Goal: Information Seeking & Learning: Get advice/opinions

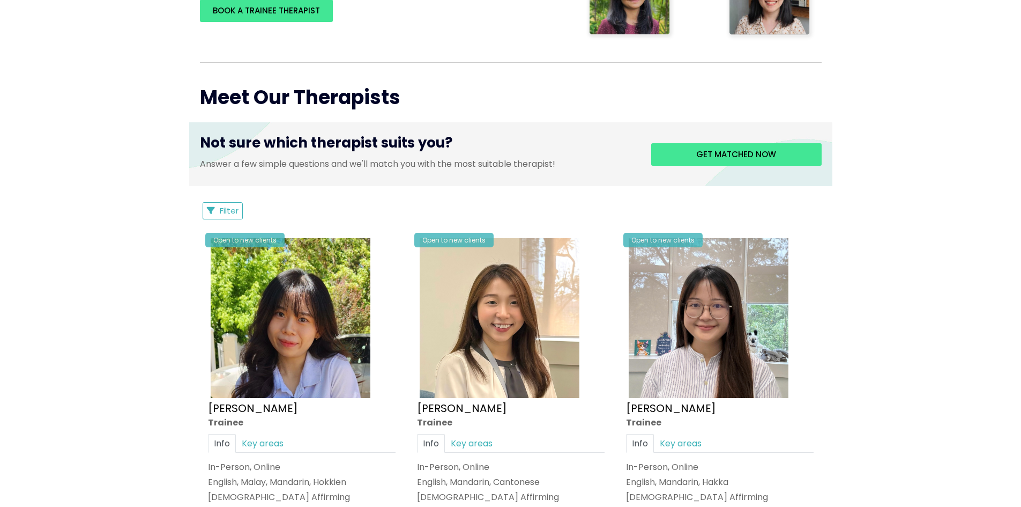
scroll to position [375, 0]
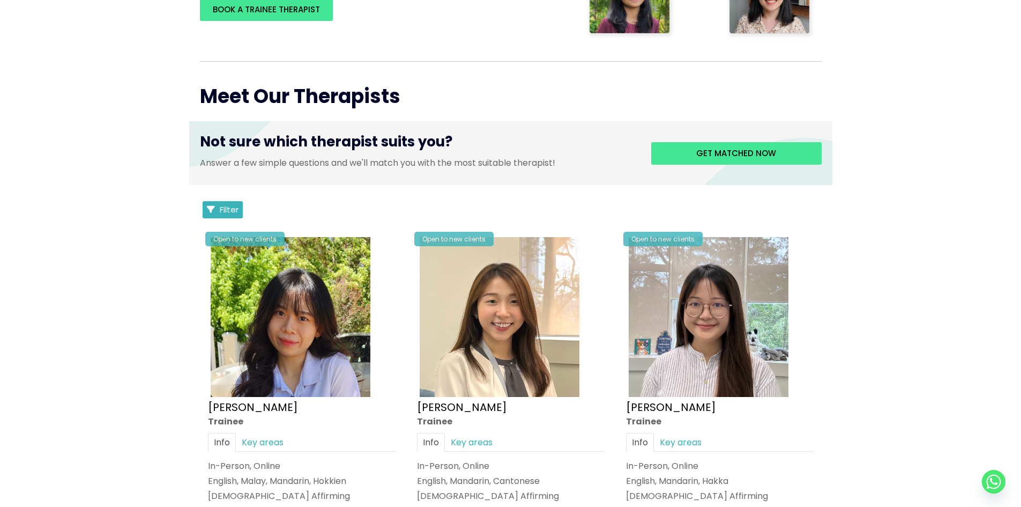
click at [236, 206] on span "Filter" at bounding box center [229, 209] width 19 height 11
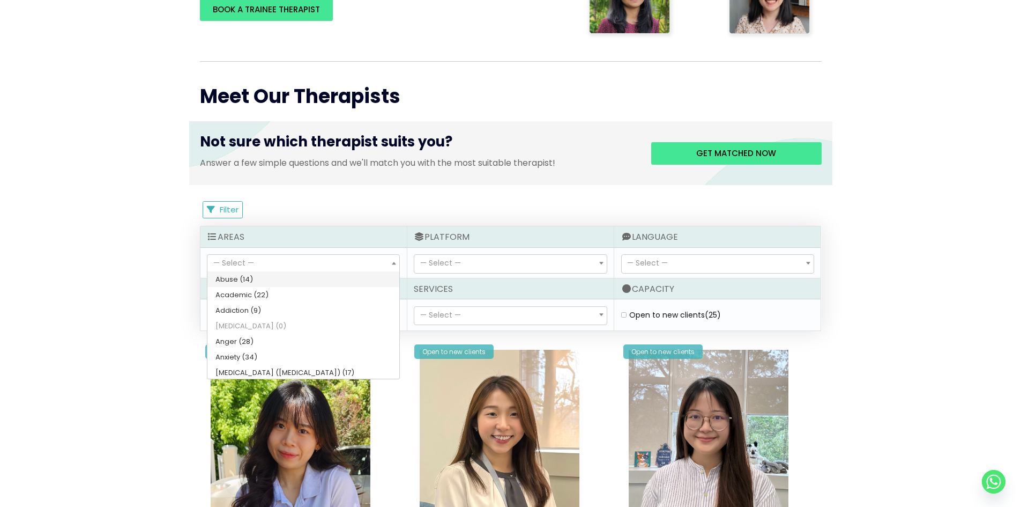
click at [382, 257] on span "— Select —" at bounding box center [303, 264] width 192 height 18
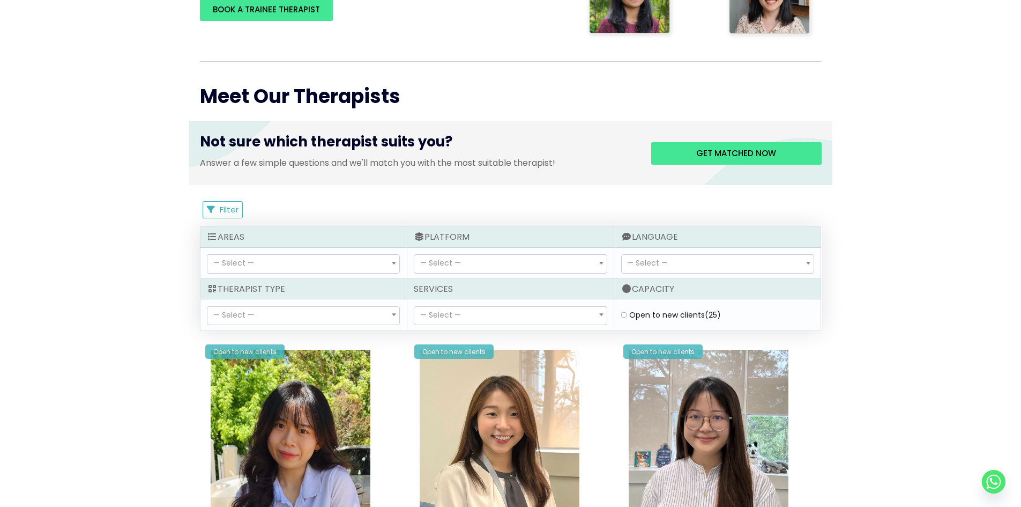
click at [487, 262] on span "— Select —" at bounding box center [510, 264] width 192 height 18
click at [698, 258] on span "— Select —" at bounding box center [718, 264] width 192 height 18
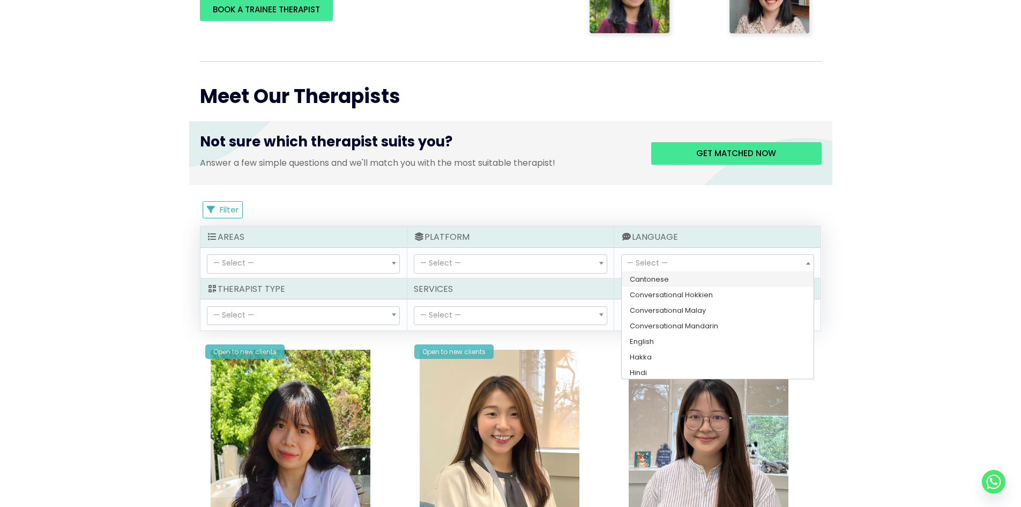
click at [698, 258] on span "— Select —" at bounding box center [718, 264] width 192 height 18
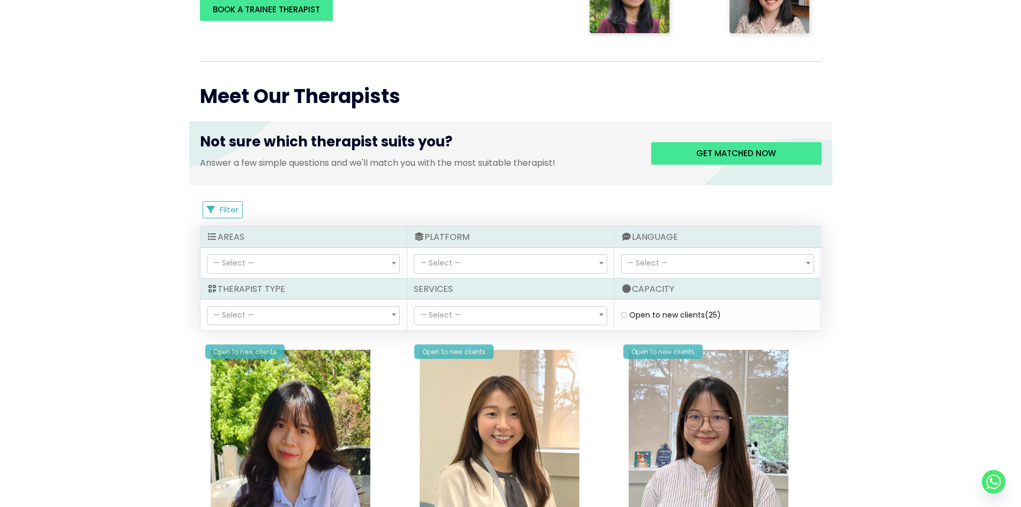
click at [352, 314] on span "— Select —" at bounding box center [303, 316] width 192 height 18
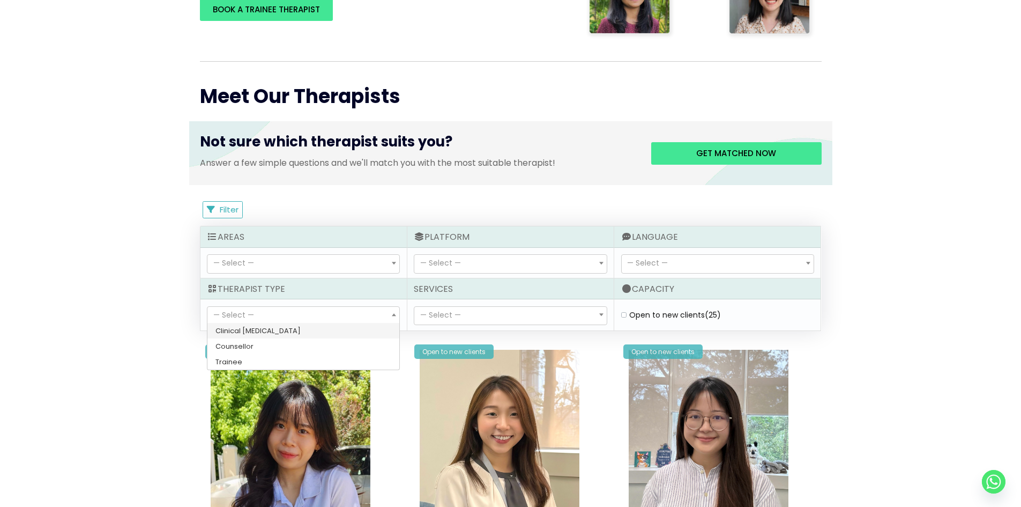
select select "15"
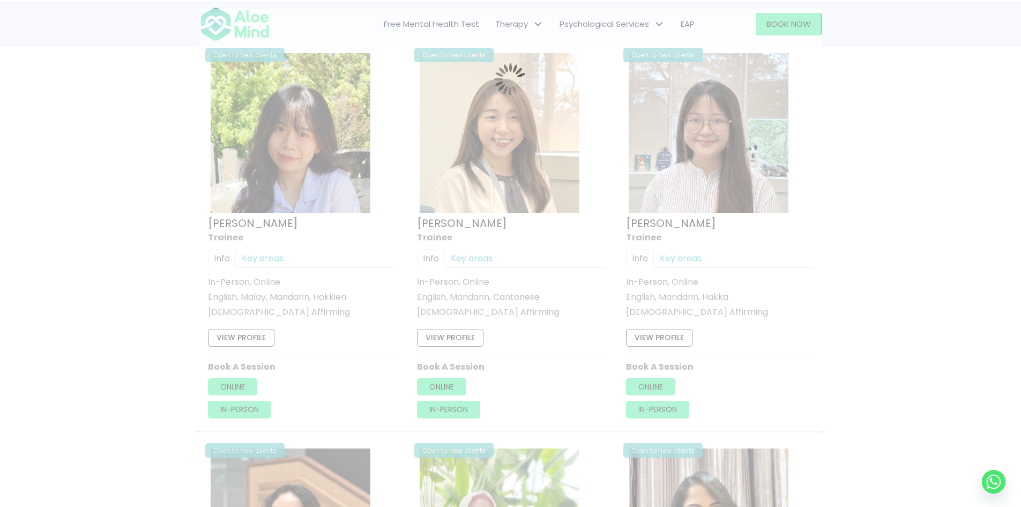
scroll to position [575, 0]
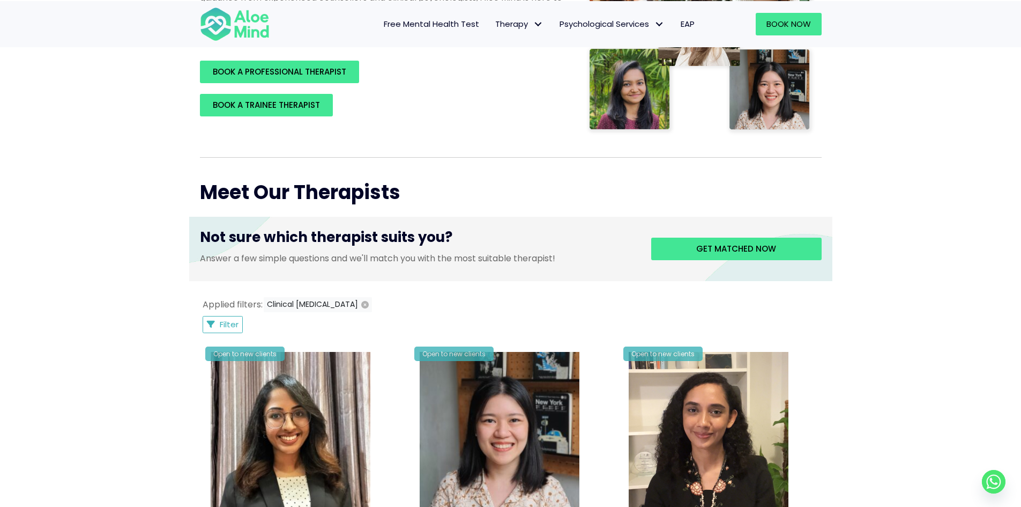
scroll to position [253, 0]
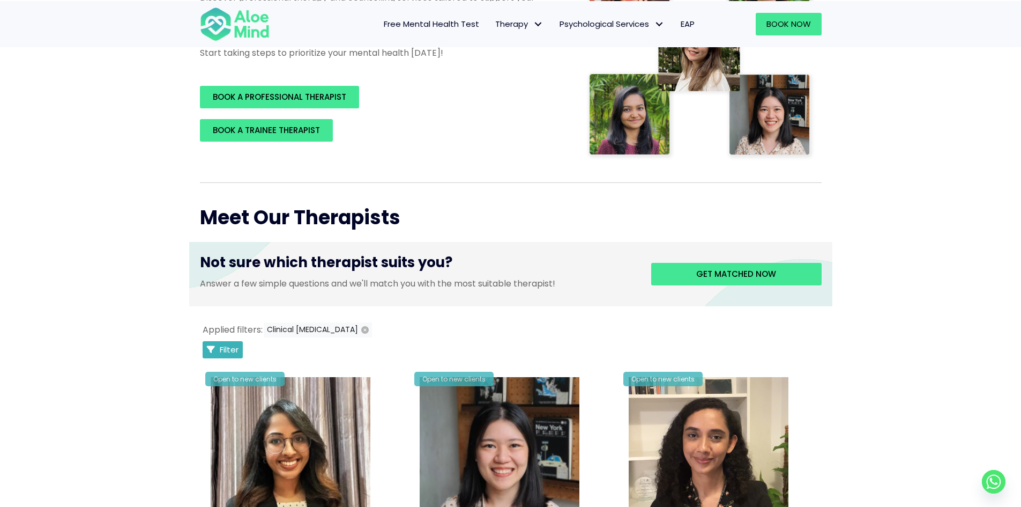
click at [234, 341] on button "Filter" at bounding box center [223, 349] width 41 height 17
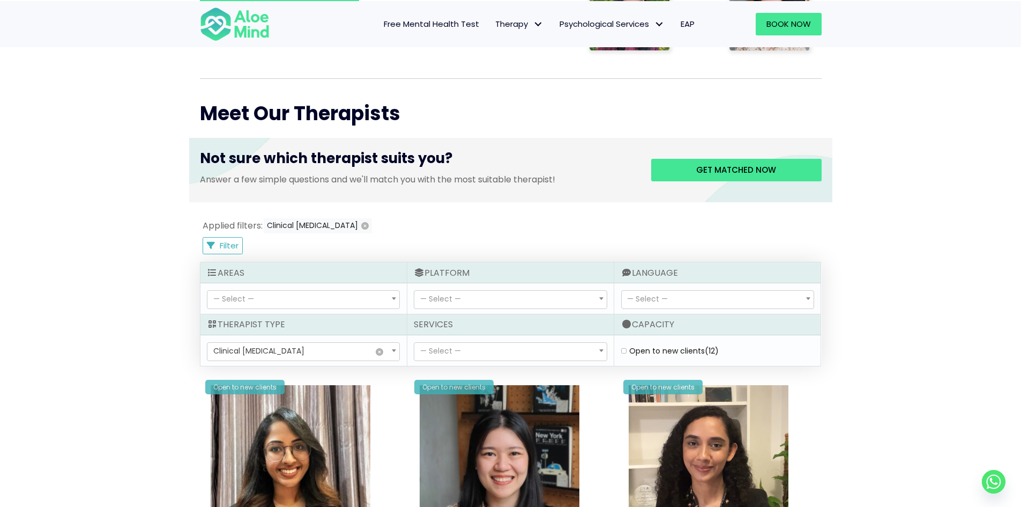
scroll to position [360, 0]
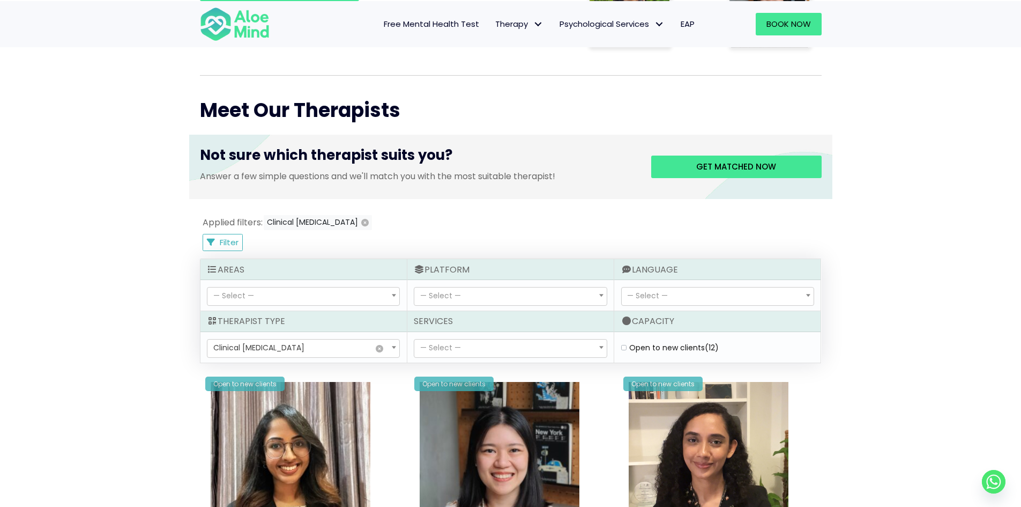
click at [547, 350] on span "— Select —" at bounding box center [510, 348] width 192 height 18
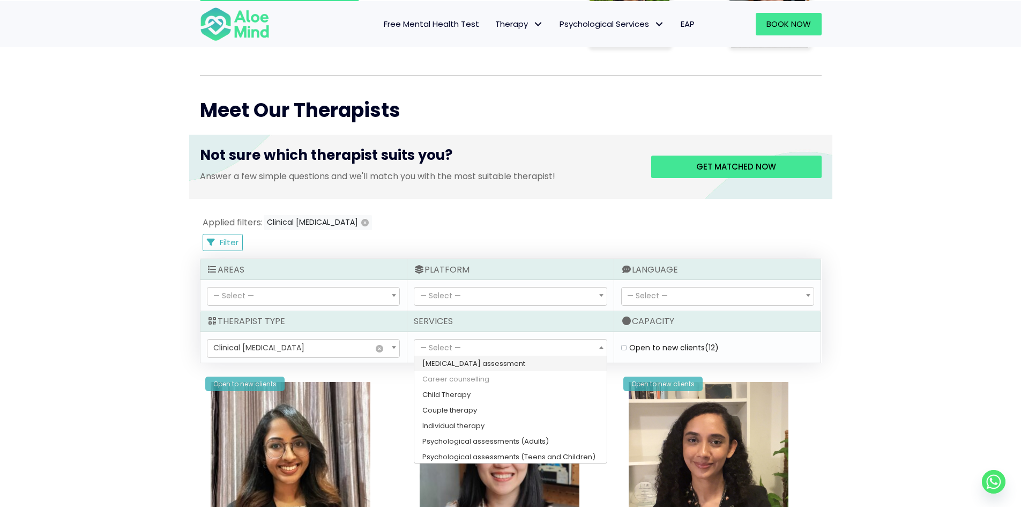
scroll to position [17, 0]
select select "172"
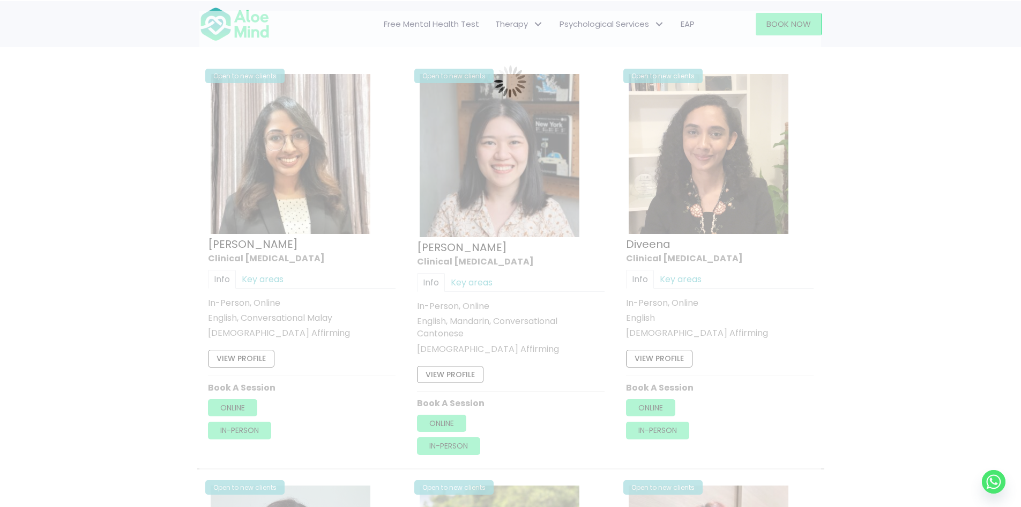
scroll to position [573, 0]
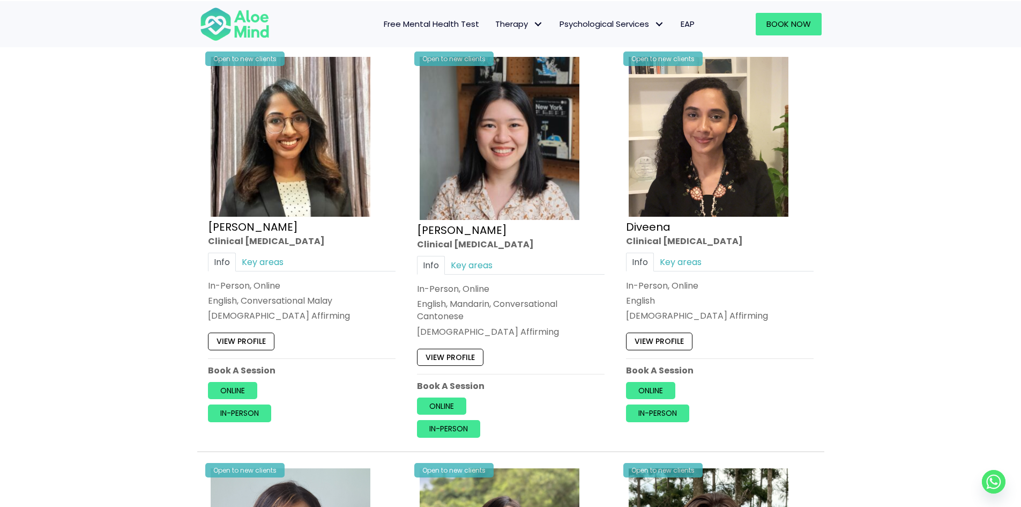
scroll to position [412, 0]
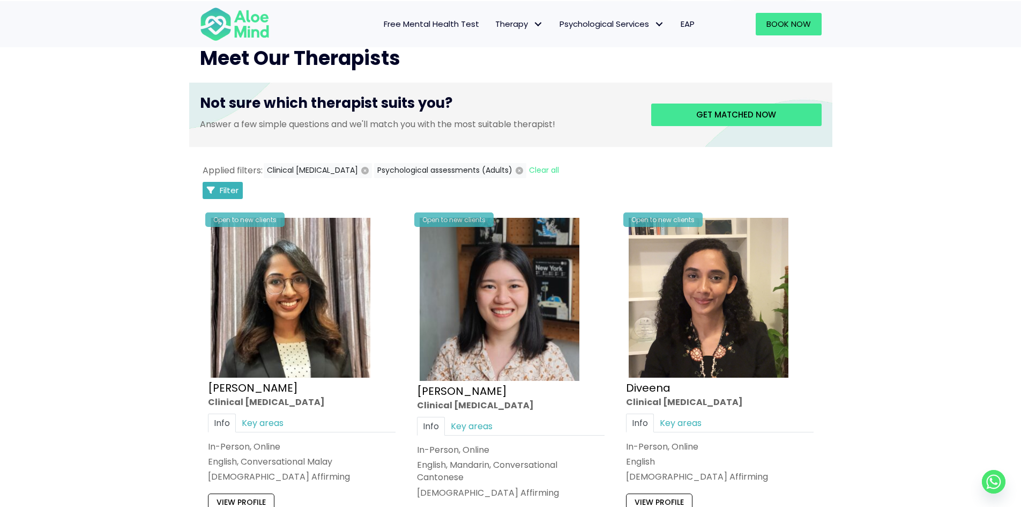
click at [224, 190] on span "Filter" at bounding box center [229, 189] width 19 height 11
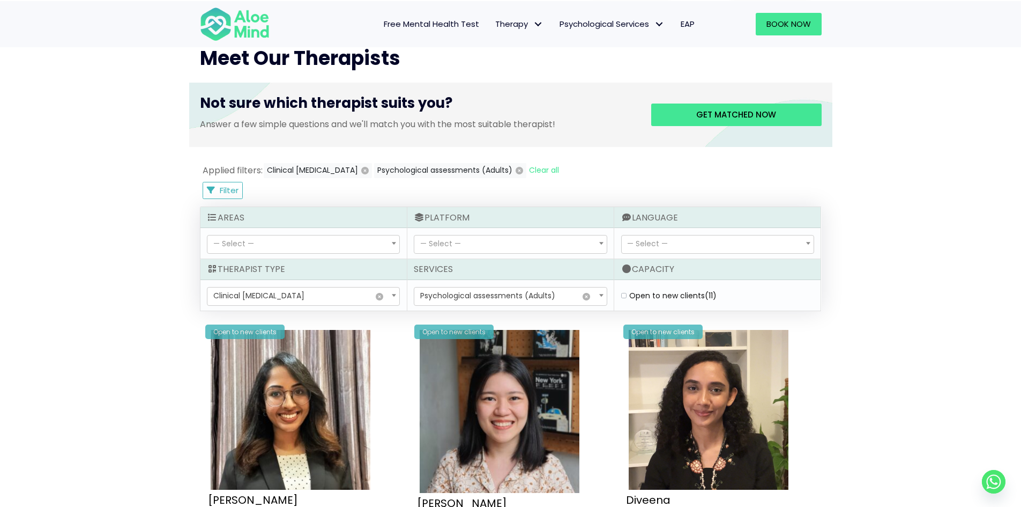
click at [389, 240] on span at bounding box center [394, 243] width 11 height 18
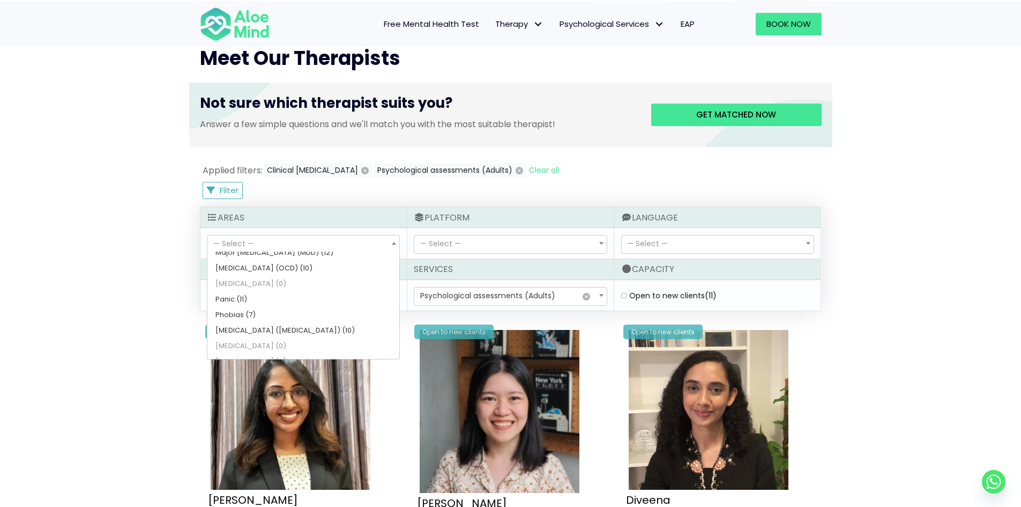
scroll to position [373, 0]
click at [393, 242] on b at bounding box center [394, 243] width 4 height 3
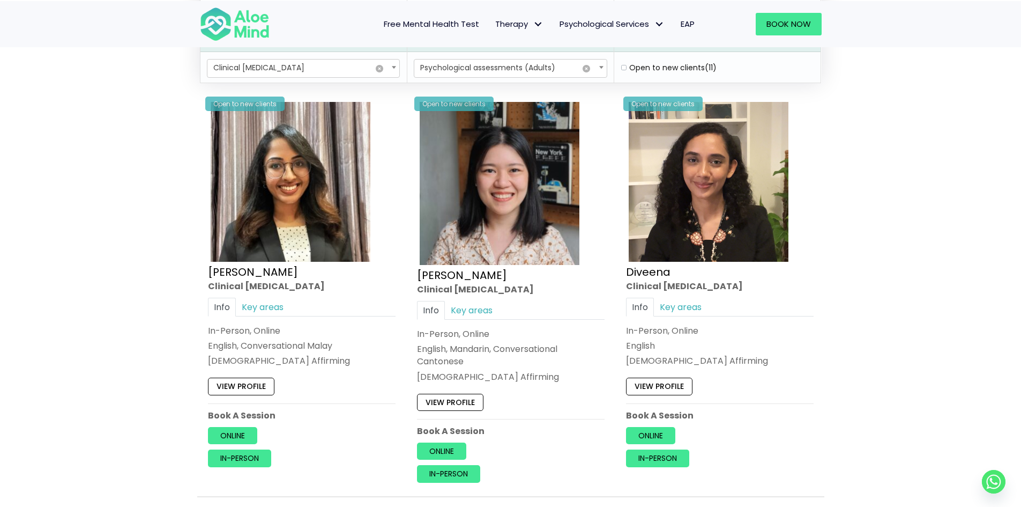
scroll to position [680, 0]
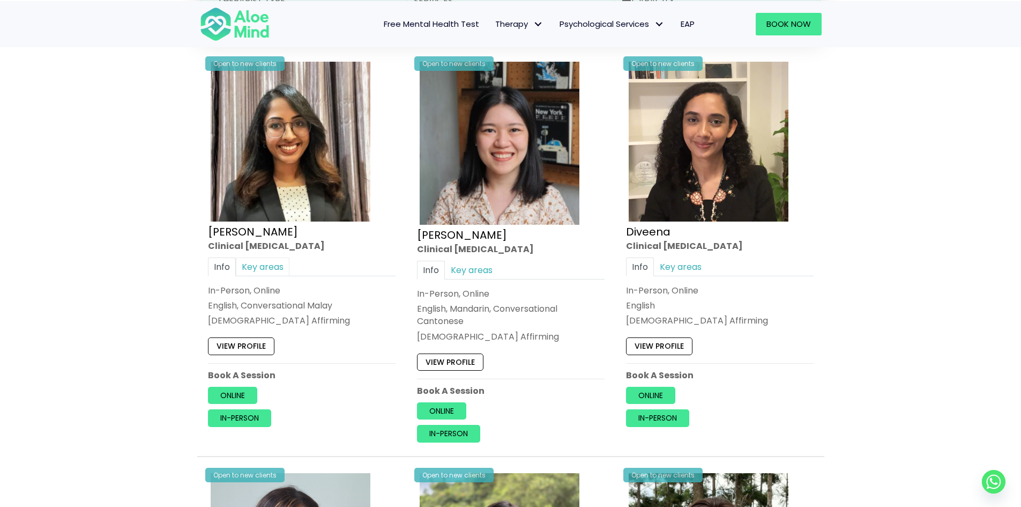
click at [279, 266] on link "Key areas" at bounding box center [263, 266] width 54 height 19
click at [254, 344] on link "View profile" at bounding box center [241, 347] width 66 height 17
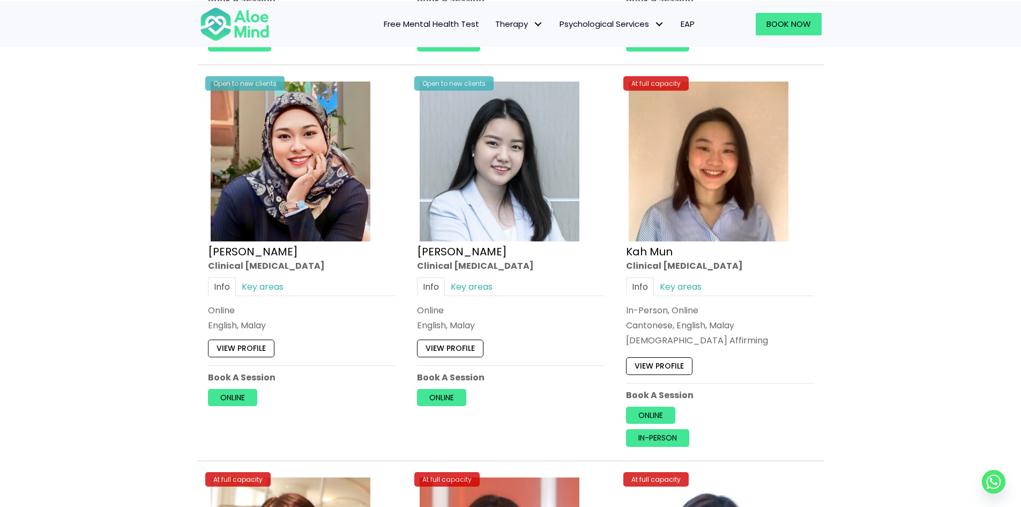
scroll to position [1874, 0]
click at [273, 289] on link "Key areas" at bounding box center [263, 287] width 54 height 19
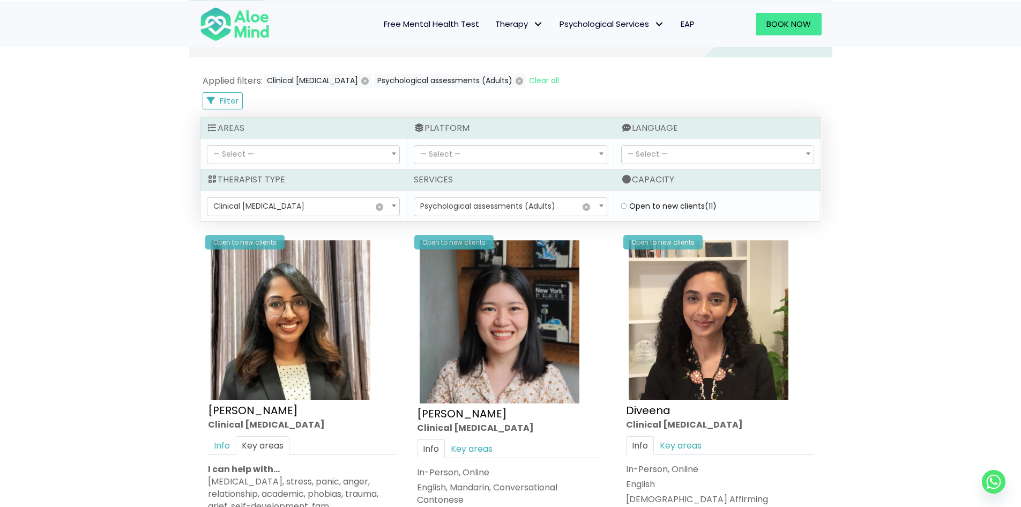
scroll to position [501, 0]
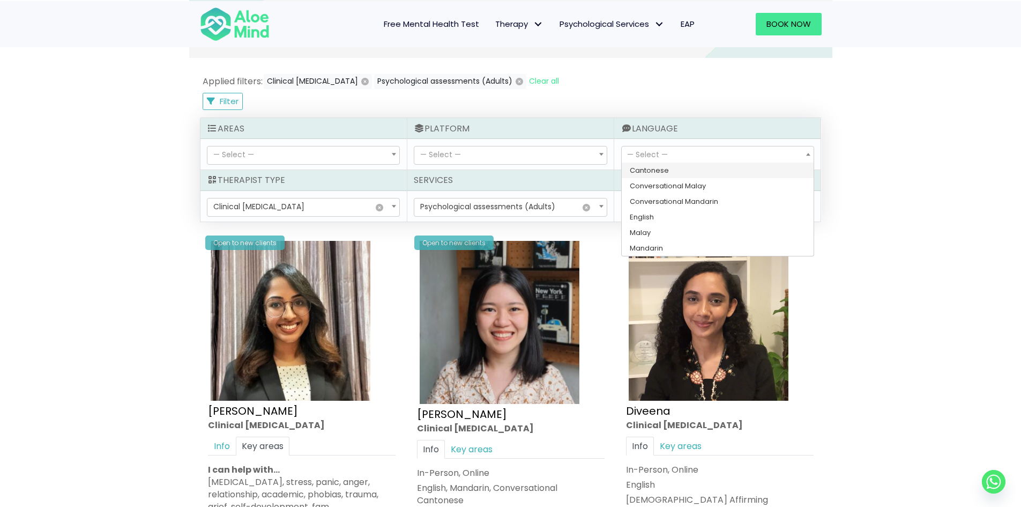
click at [736, 155] on span "— Select —" at bounding box center [718, 155] width 192 height 18
select select "165"
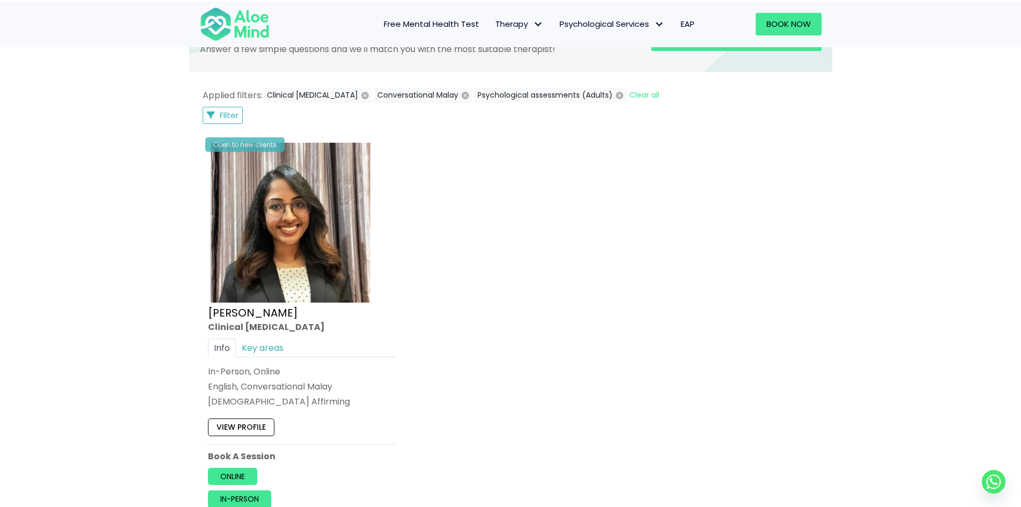
scroll to position [487, 0]
click at [228, 113] on span "Filter" at bounding box center [229, 115] width 19 height 11
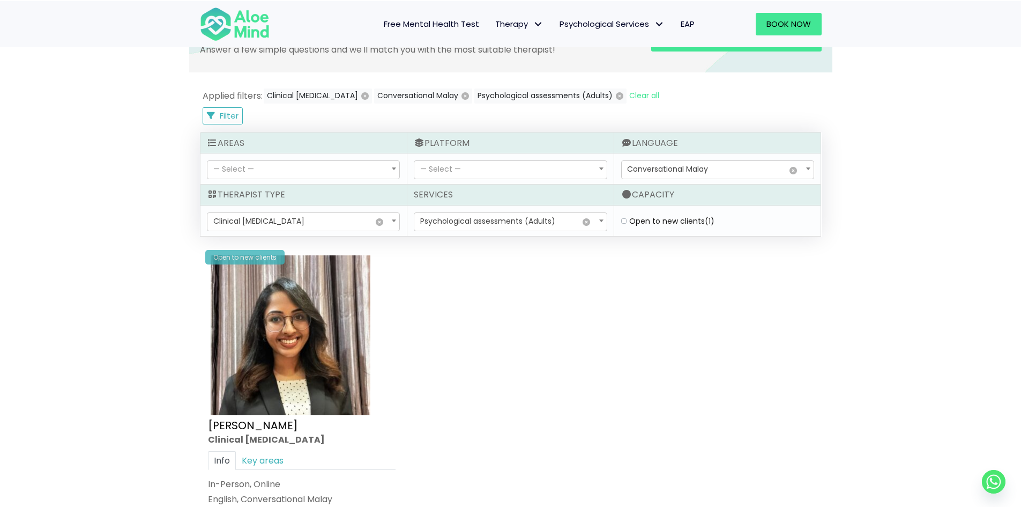
click at [644, 167] on span "Conversational Malay" at bounding box center [667, 169] width 81 height 11
select select "141"
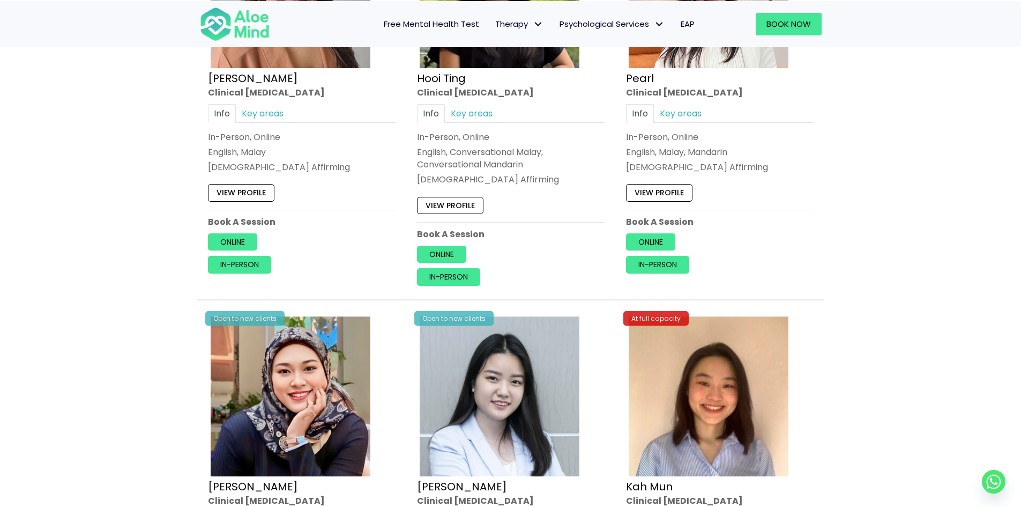
scroll to position [721, 0]
click at [241, 189] on link "View profile" at bounding box center [241, 193] width 66 height 17
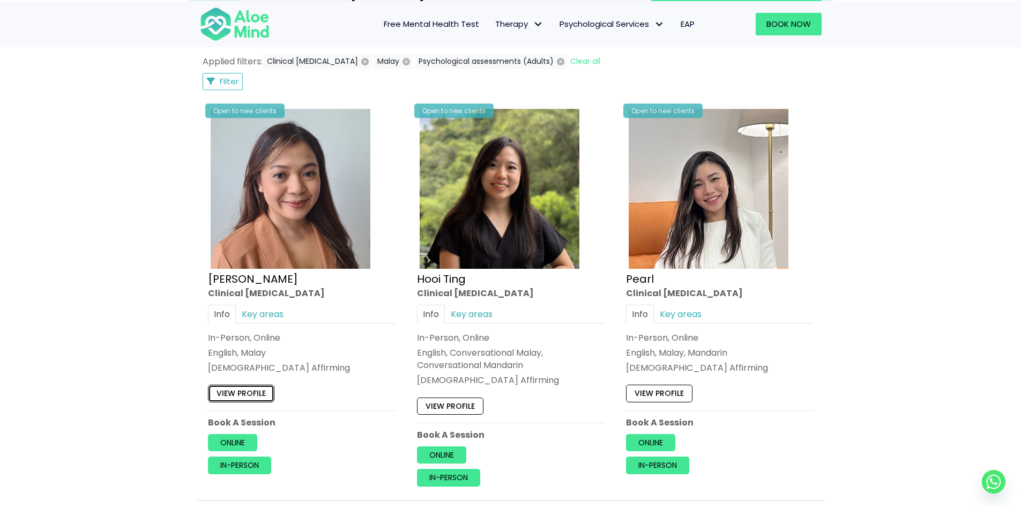
scroll to position [521, 0]
click at [392, 64] on button "Malay" at bounding box center [393, 62] width 39 height 15
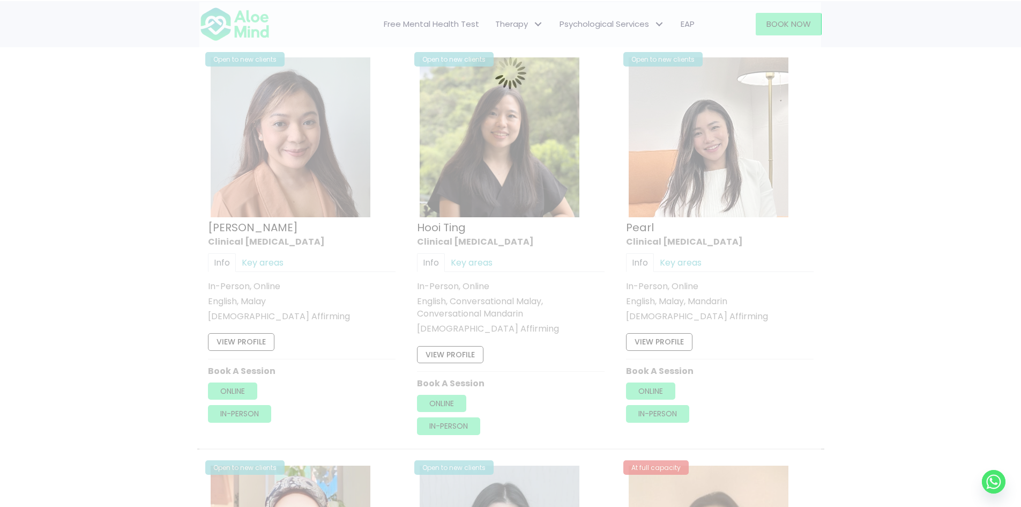
scroll to position [573, 0]
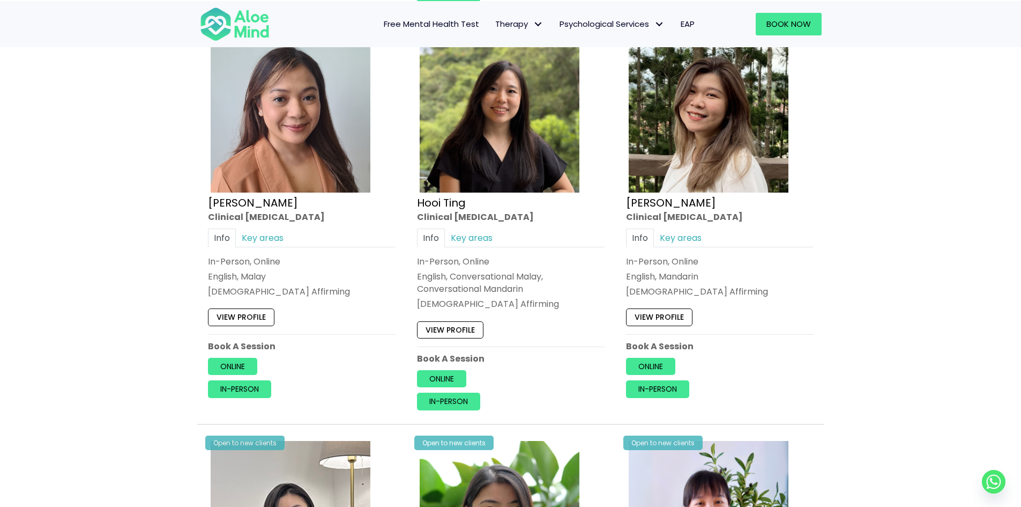
scroll to position [1008, 0]
click at [446, 322] on link "View profile" at bounding box center [450, 330] width 66 height 17
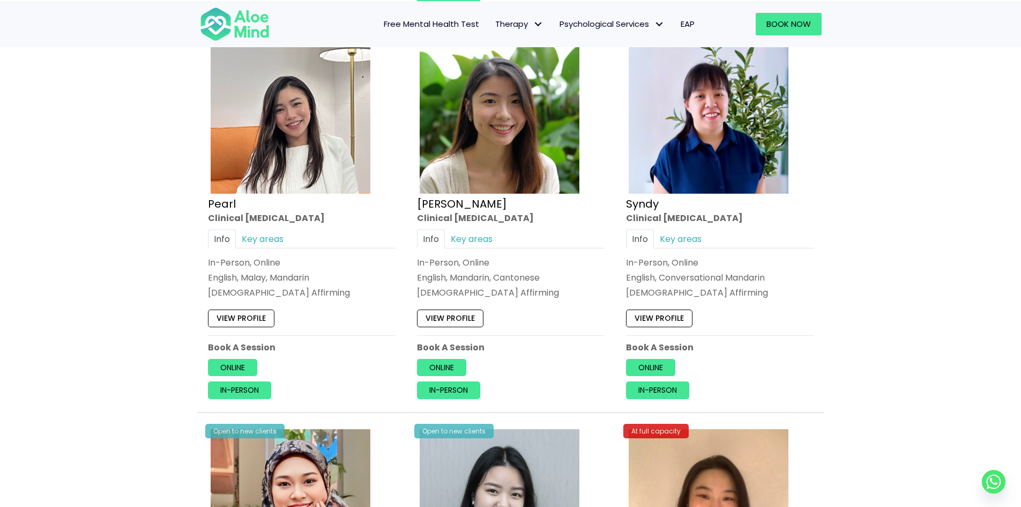
scroll to position [1415, 0]
click at [242, 313] on link "View profile" at bounding box center [241, 318] width 66 height 17
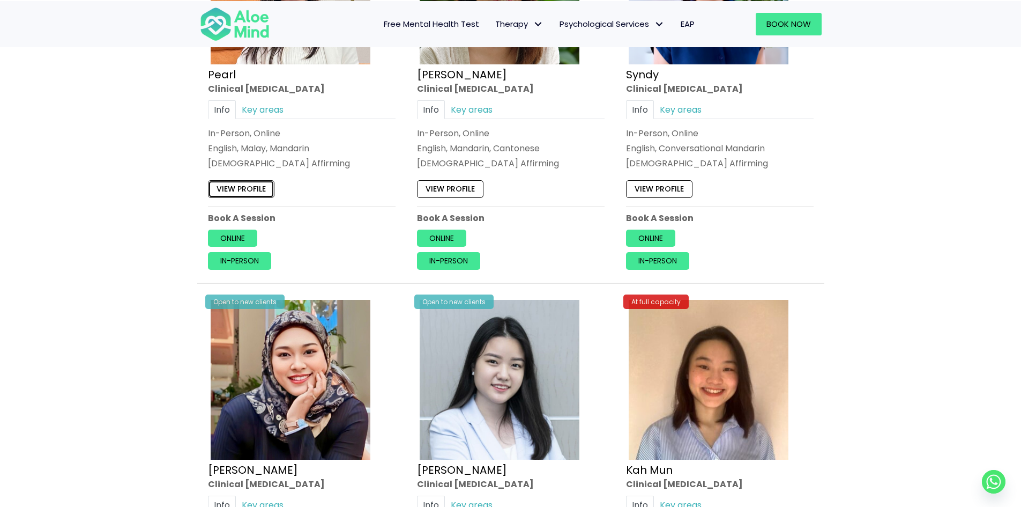
scroll to position [1754, 0]
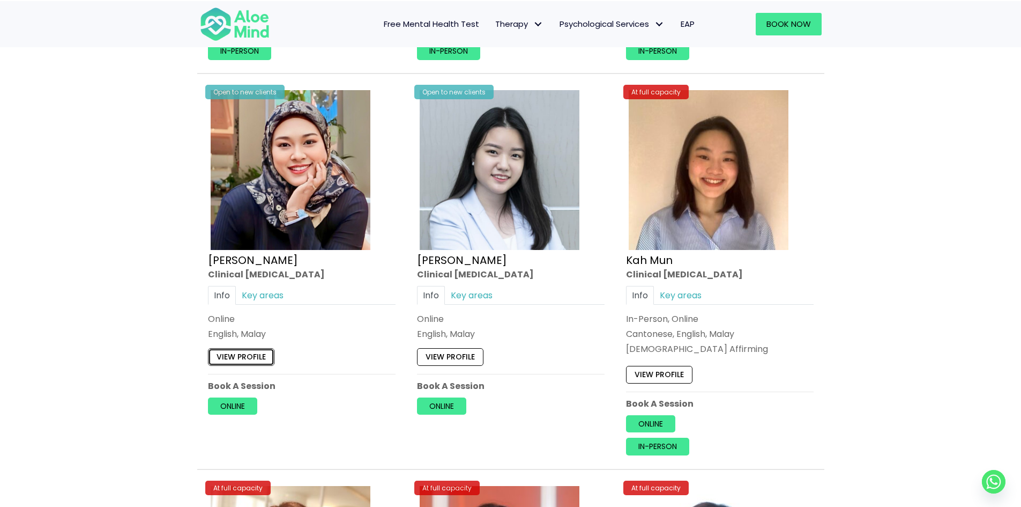
click at [243, 358] on link "View profile" at bounding box center [241, 356] width 66 height 17
click at [443, 350] on link "View profile" at bounding box center [450, 356] width 66 height 17
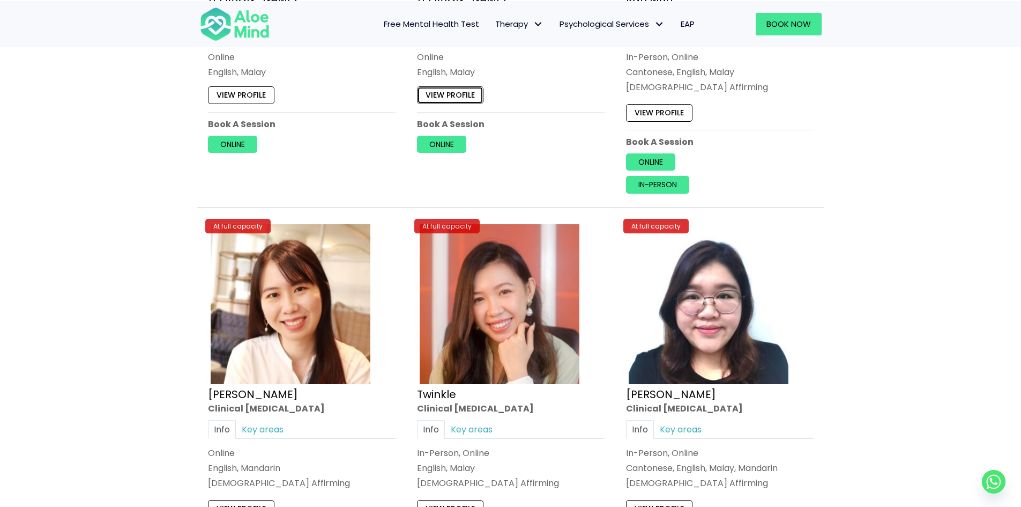
scroll to position [2016, 0]
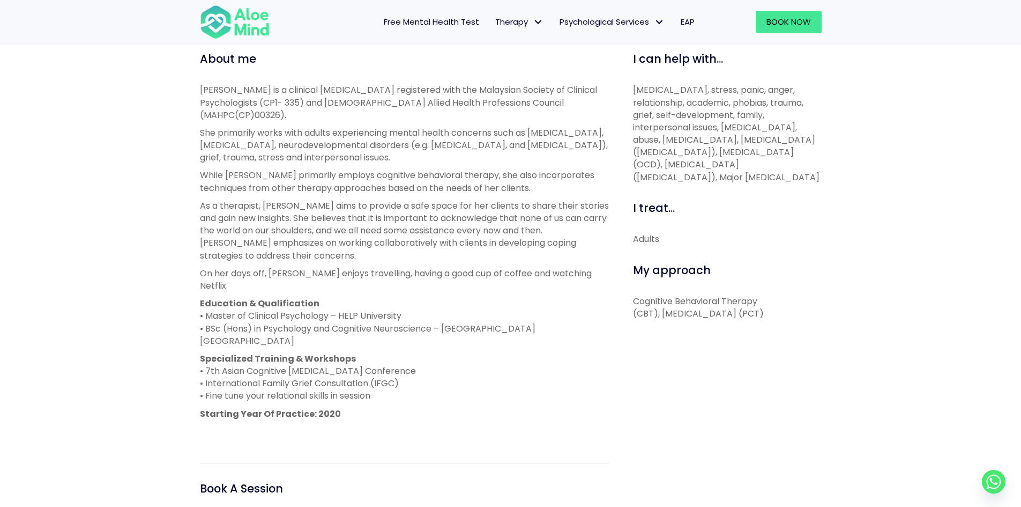
scroll to position [322, 0]
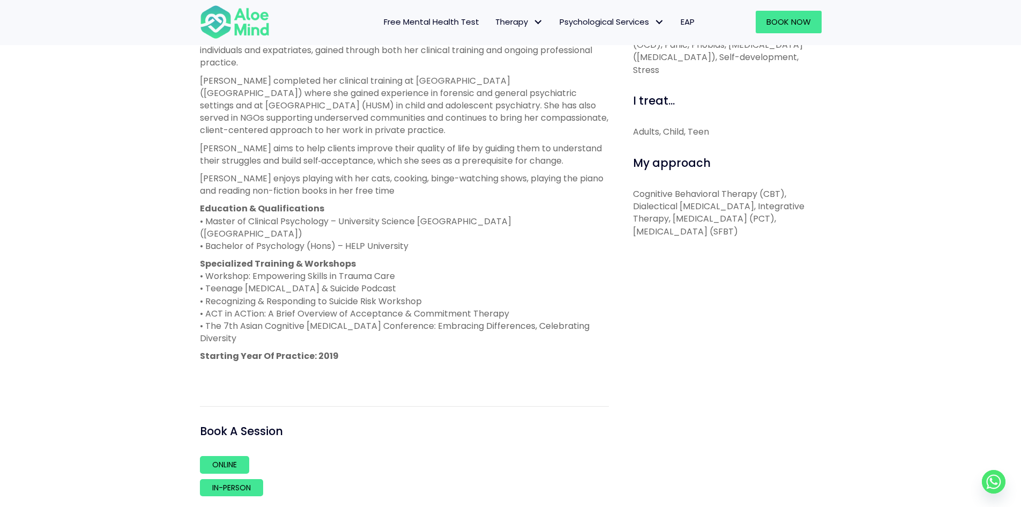
scroll to position [375, 0]
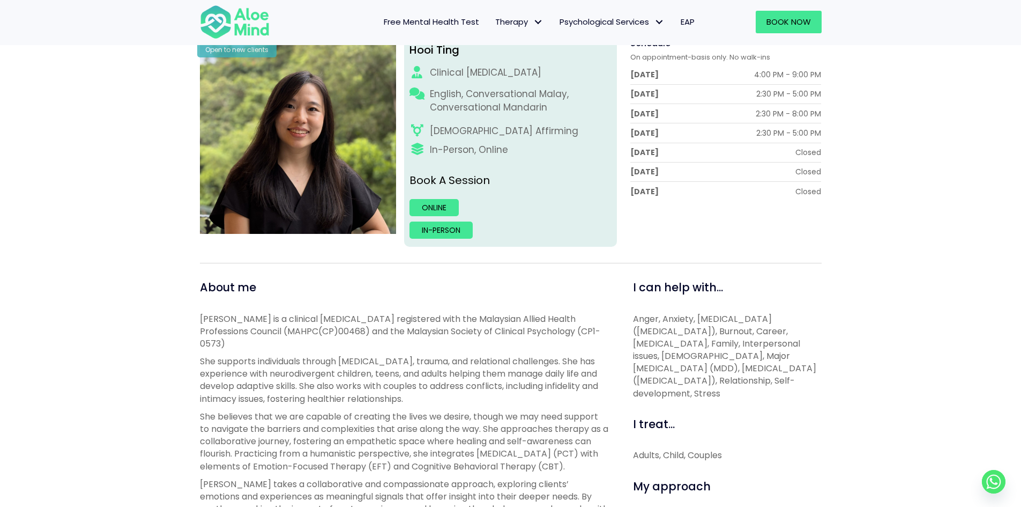
scroll to position [157, 0]
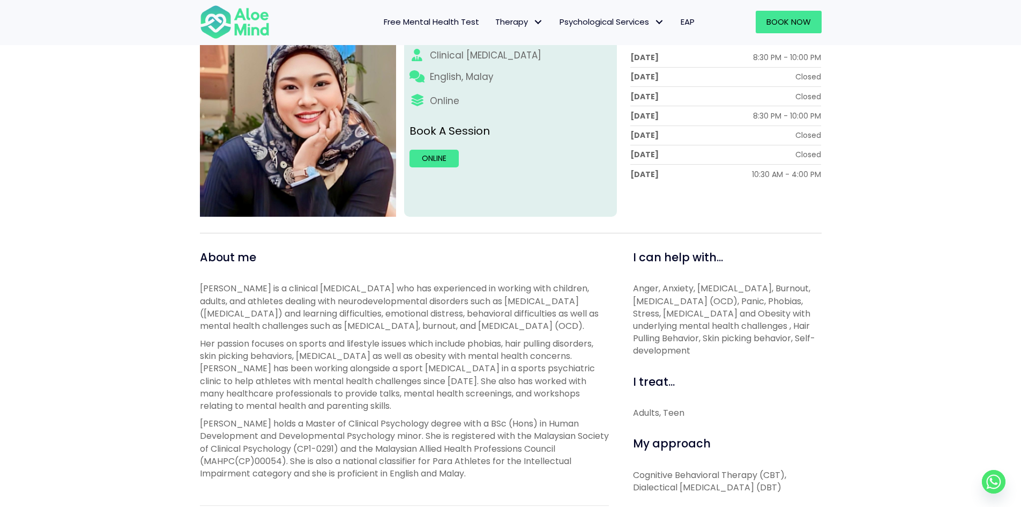
scroll to position [259, 0]
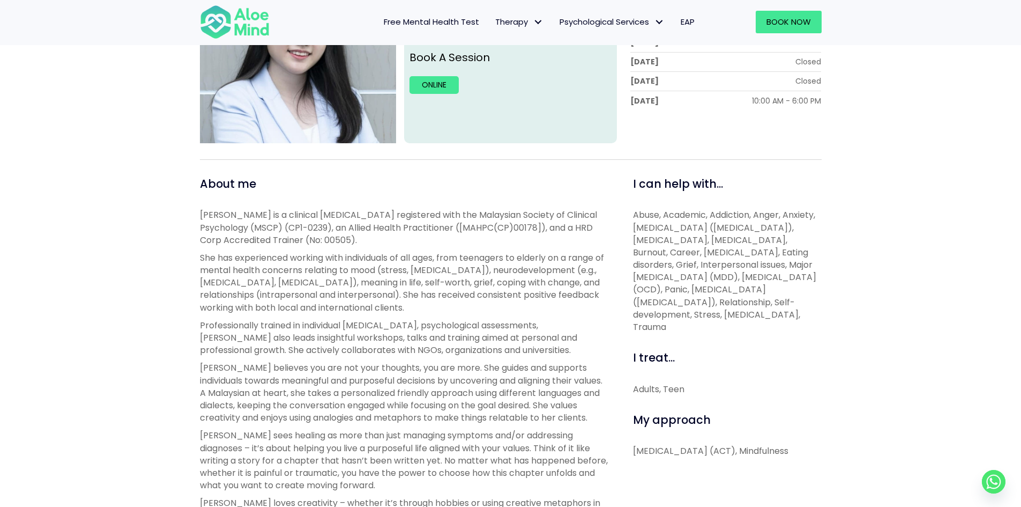
scroll to position [250, 0]
